Goal: Task Accomplishment & Management: Use online tool/utility

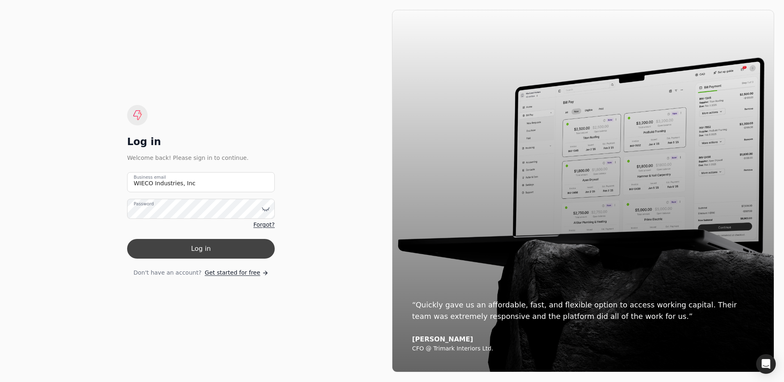
drag, startPoint x: 204, startPoint y: 250, endPoint x: 196, endPoint y: 253, distance: 7.9
click at [203, 250] on button "Log in" at bounding box center [201, 249] width 148 height 20
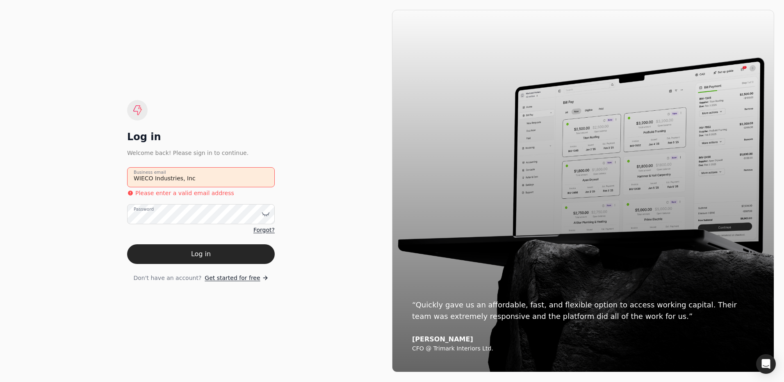
drag, startPoint x: 197, startPoint y: 177, endPoint x: 109, endPoint y: 176, distance: 88.6
click at [118, 174] on div "Log in Welcome back! Please sign in to continue. WIECO Industries, Inc Business…" at bounding box center [201, 191] width 382 height 363
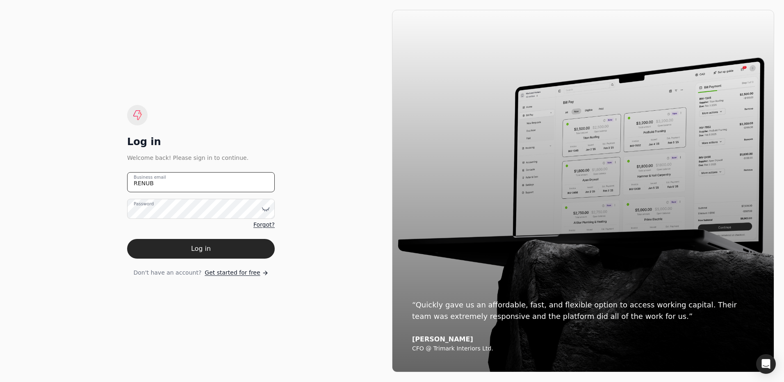
type email "[EMAIL_ADDRESS][DOMAIN_NAME]"
click at [200, 250] on button "Log in" at bounding box center [201, 249] width 148 height 20
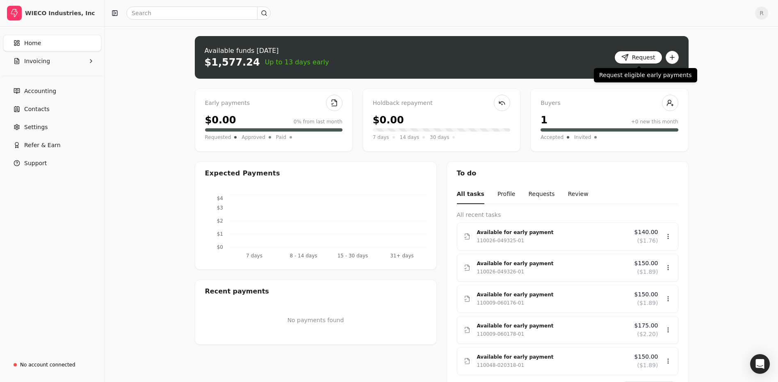
click at [634, 56] on button "Request" at bounding box center [638, 57] width 48 height 13
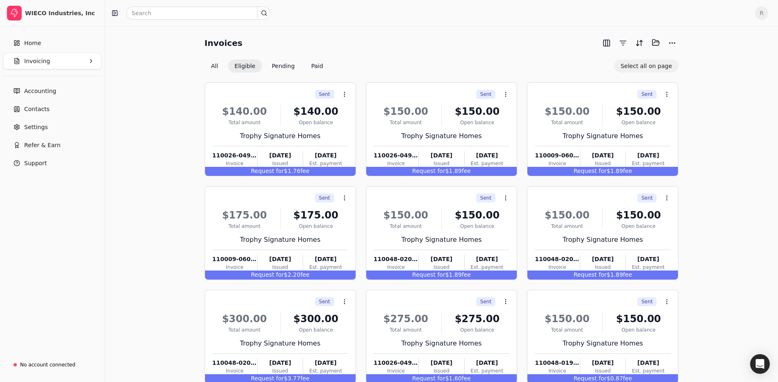
click at [653, 64] on button "Select all on page" at bounding box center [646, 65] width 64 height 13
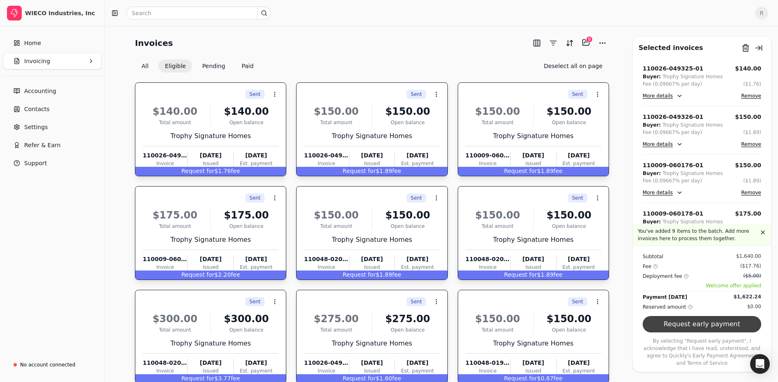
click at [711, 330] on button "Request early payment" at bounding box center [702, 324] width 119 height 16
